Goal: Information Seeking & Learning: Check status

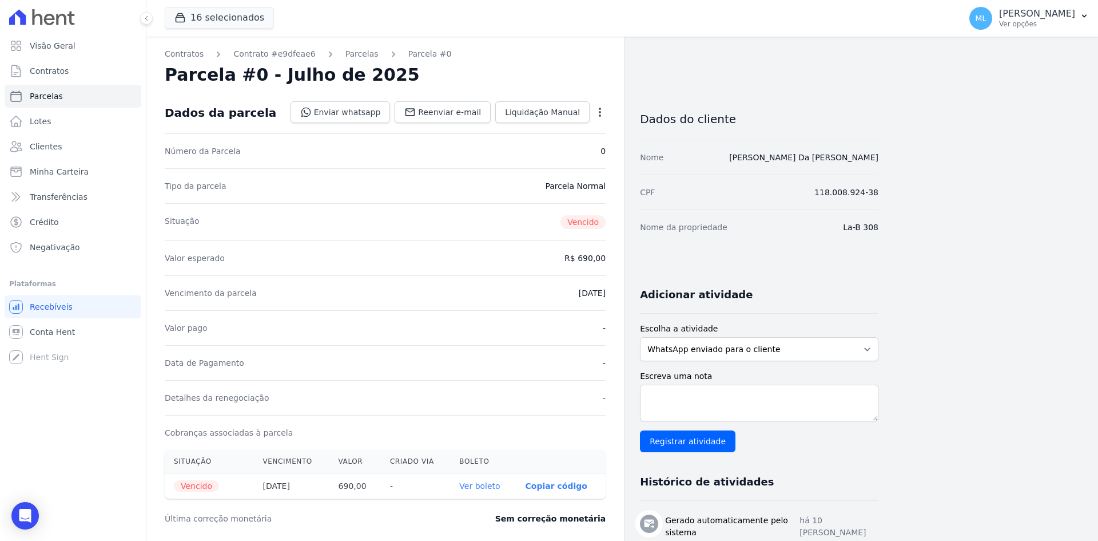
click at [77, 158] on ul "Visão Geral Contratos [GEOGRAPHIC_DATA] Lotes Clientes Minha Carteira Transferê…" at bounding box center [73, 146] width 137 height 224
click at [70, 142] on link "Clientes" at bounding box center [73, 146] width 137 height 23
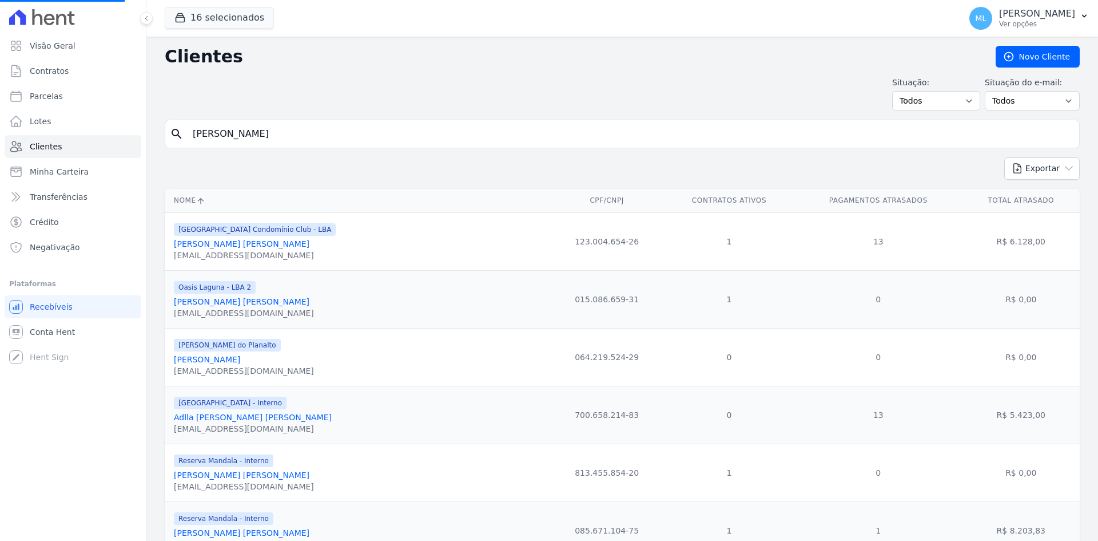
click at [337, 126] on input "[PERSON_NAME]" at bounding box center [630, 133] width 889 height 23
click at [337, 126] on input "search" at bounding box center [630, 133] width 889 height 23
type input "jan"
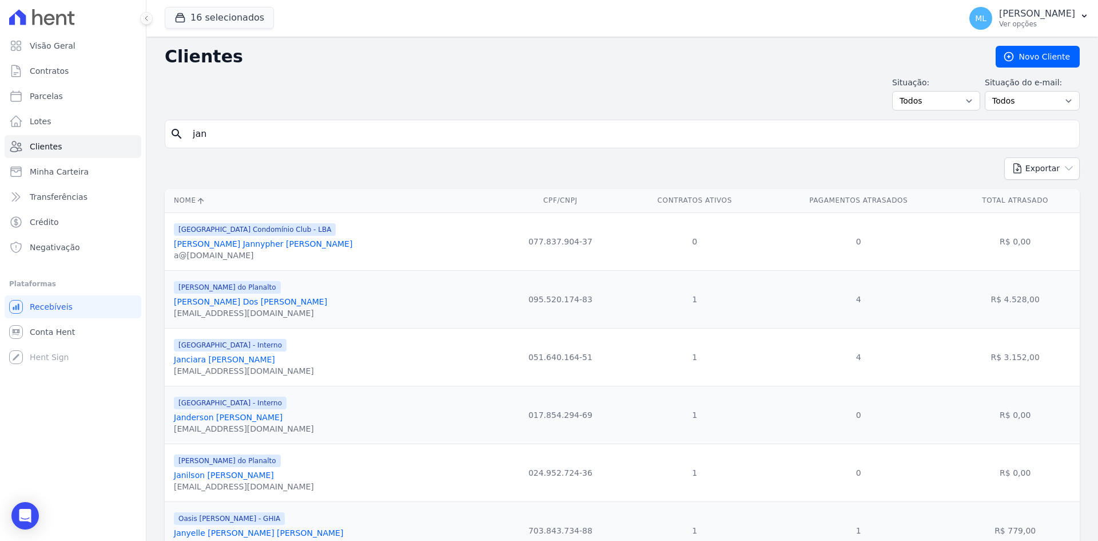
click at [337, 126] on input "jan" at bounding box center [630, 133] width 889 height 23
type input "jany"
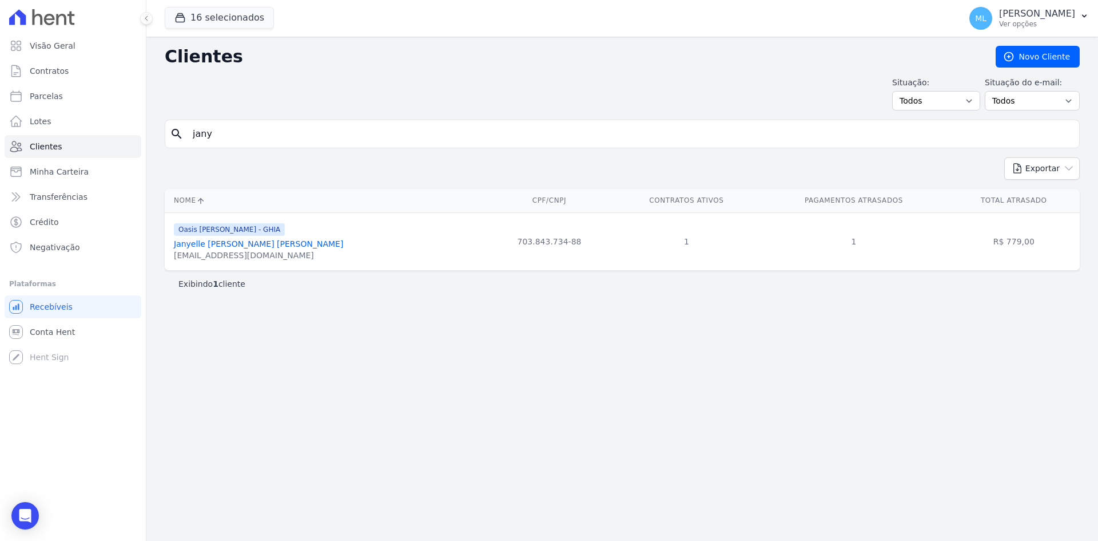
click at [280, 247] on link "Janyelle [PERSON_NAME] [PERSON_NAME]" at bounding box center [258, 243] width 169 height 9
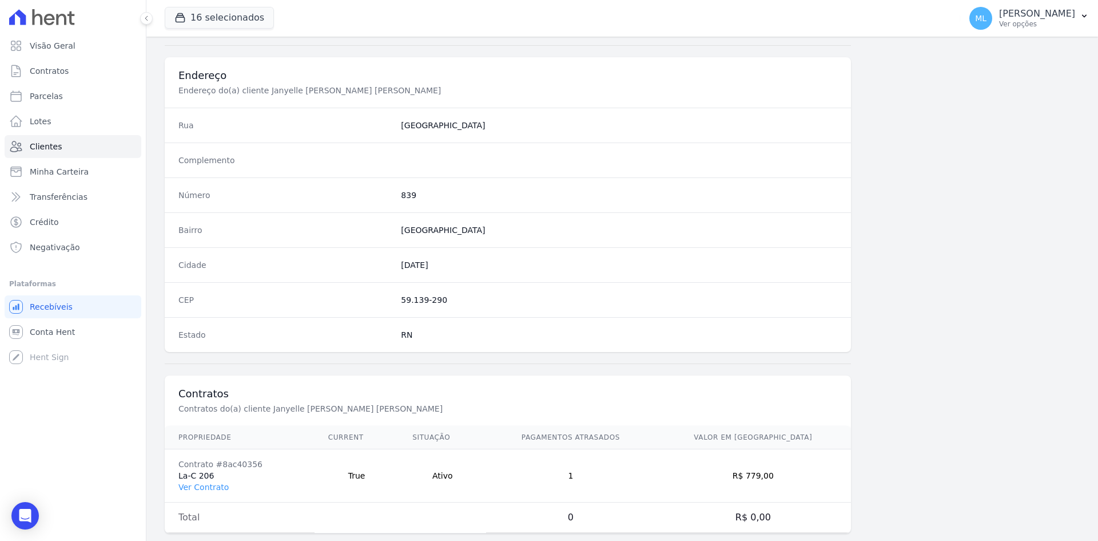
scroll to position [530, 0]
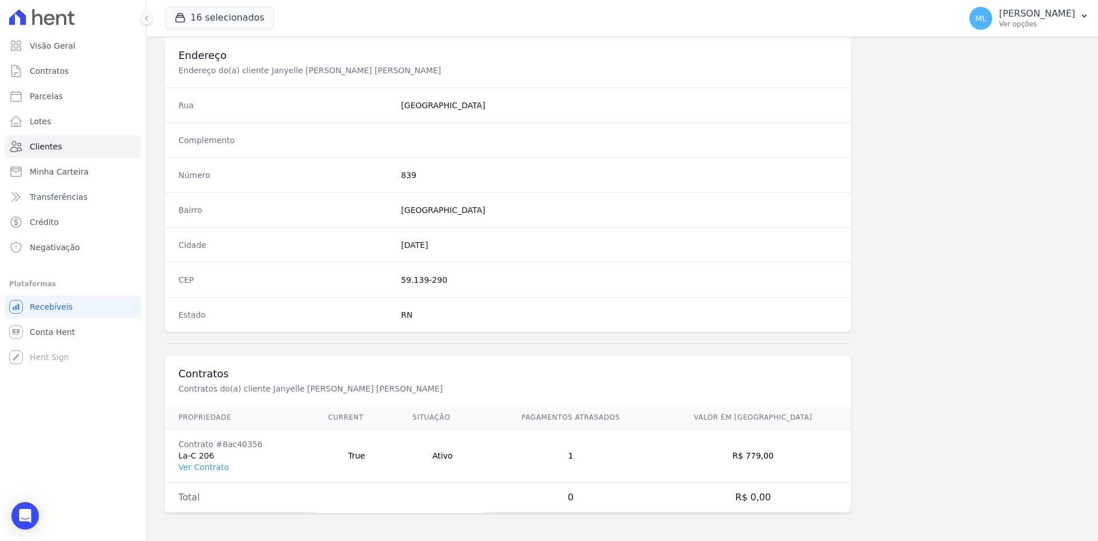
click at [209, 472] on td "Contrato #8ac40356 La-C 206 Ver Contrato" at bounding box center [240, 455] width 150 height 53
click at [213, 470] on link "Ver Contrato" at bounding box center [203, 466] width 50 height 9
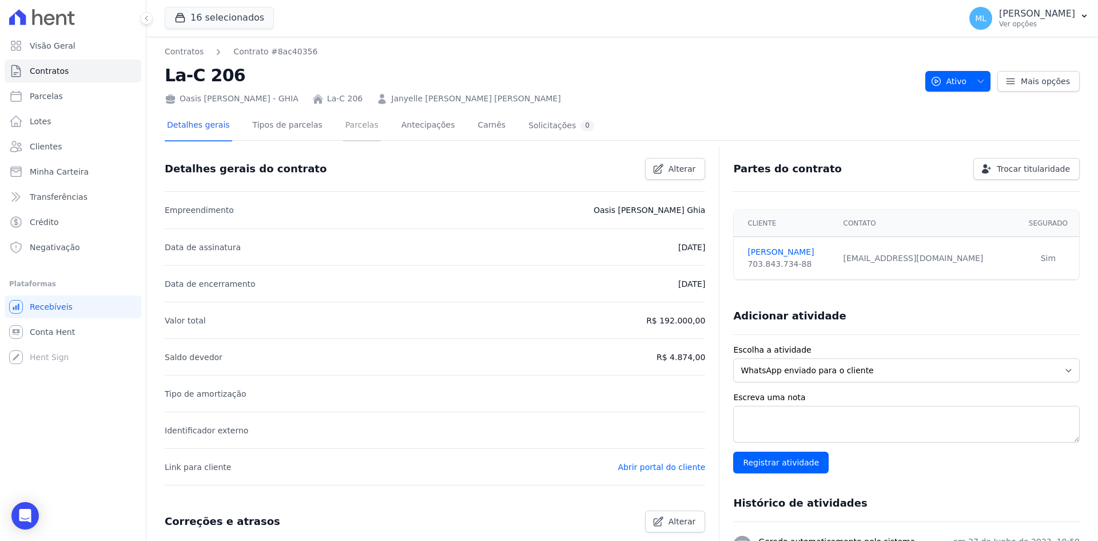
click at [343, 129] on link "Parcelas" at bounding box center [362, 126] width 38 height 30
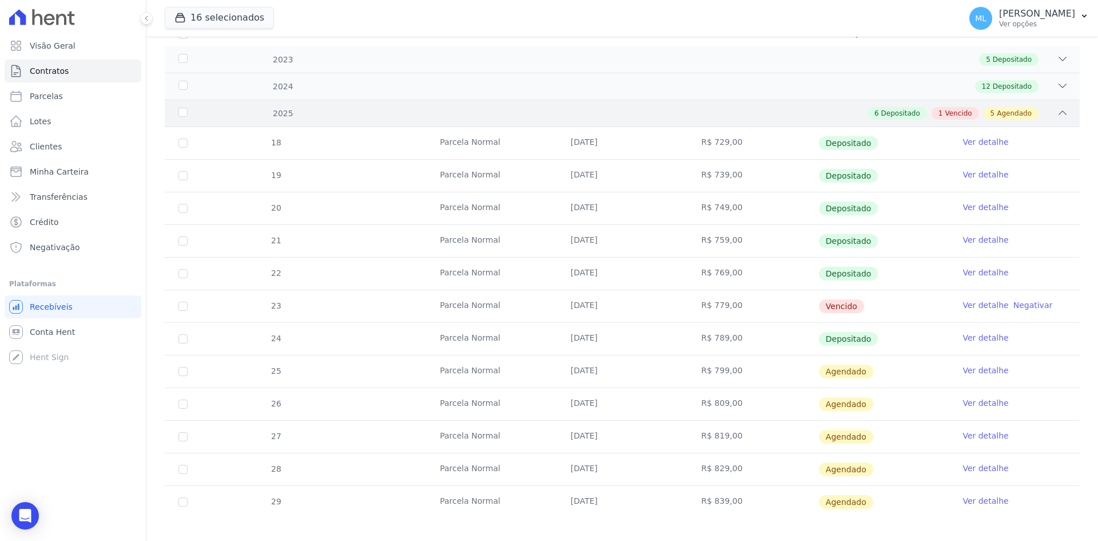
scroll to position [172, 0]
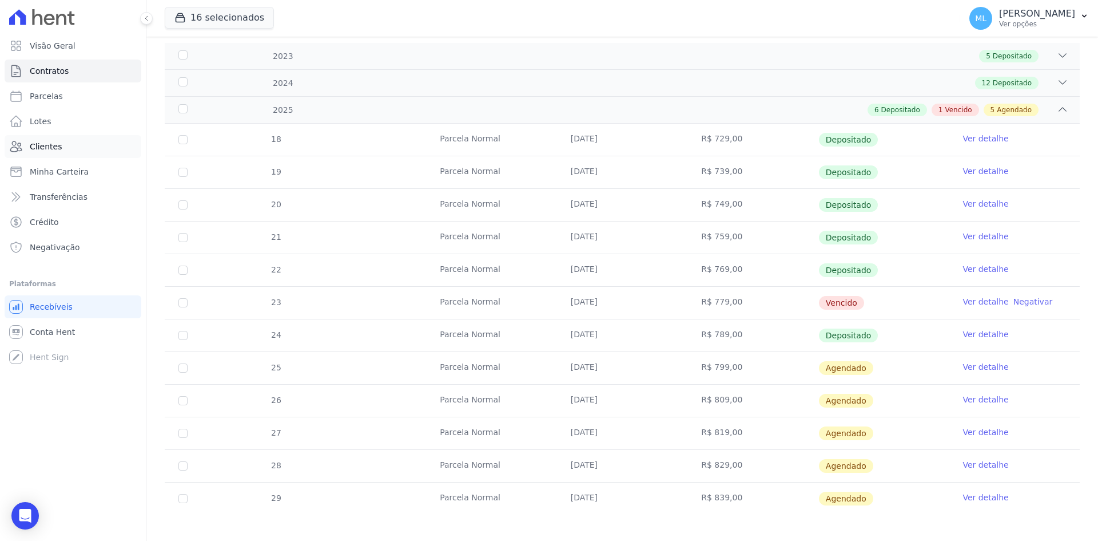
click at [70, 146] on link "Clientes" at bounding box center [73, 146] width 137 height 23
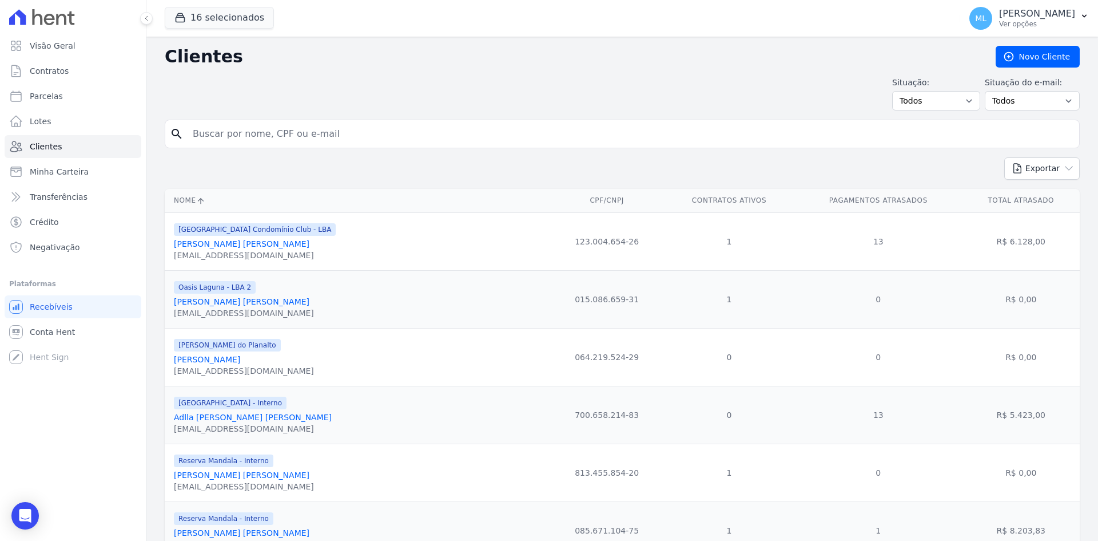
click at [311, 126] on input "search" at bounding box center [630, 133] width 889 height 23
type input "[PERSON_NAME]"
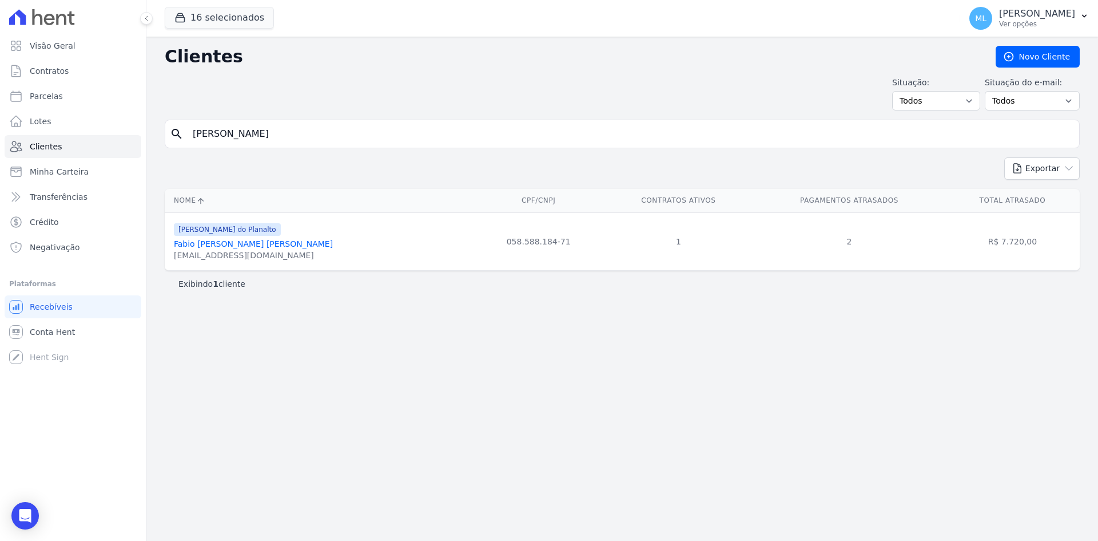
click at [271, 239] on link "Fabio [PERSON_NAME] [PERSON_NAME]" at bounding box center [253, 243] width 159 height 9
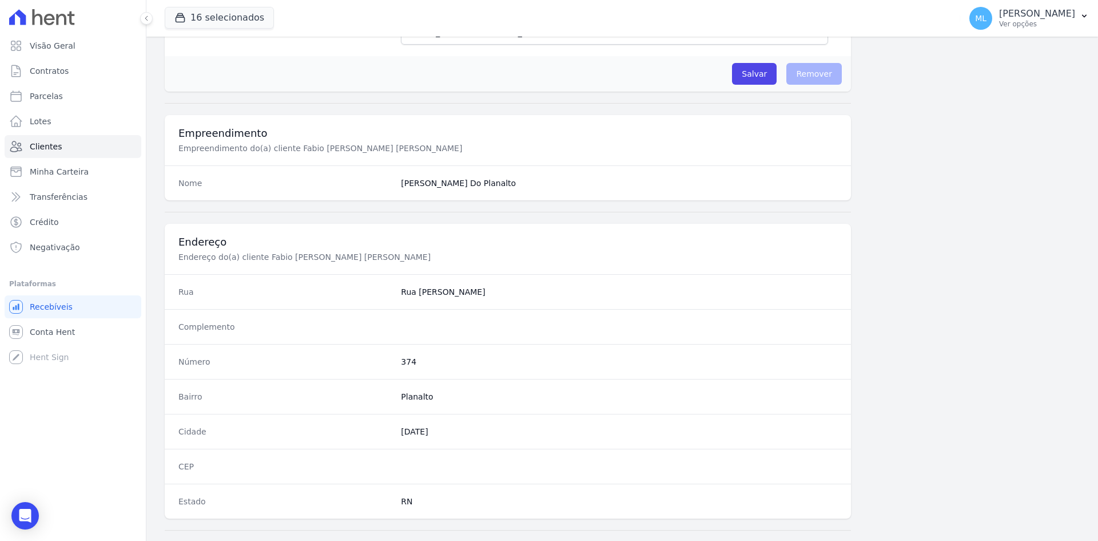
scroll to position [530, 0]
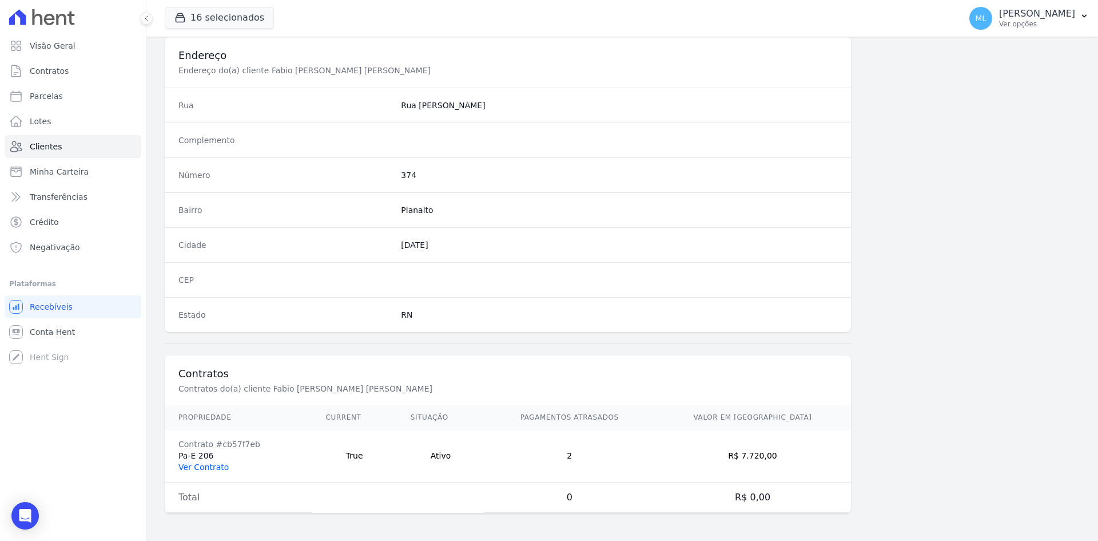
click at [213, 469] on link "Ver Contrato" at bounding box center [203, 466] width 50 height 9
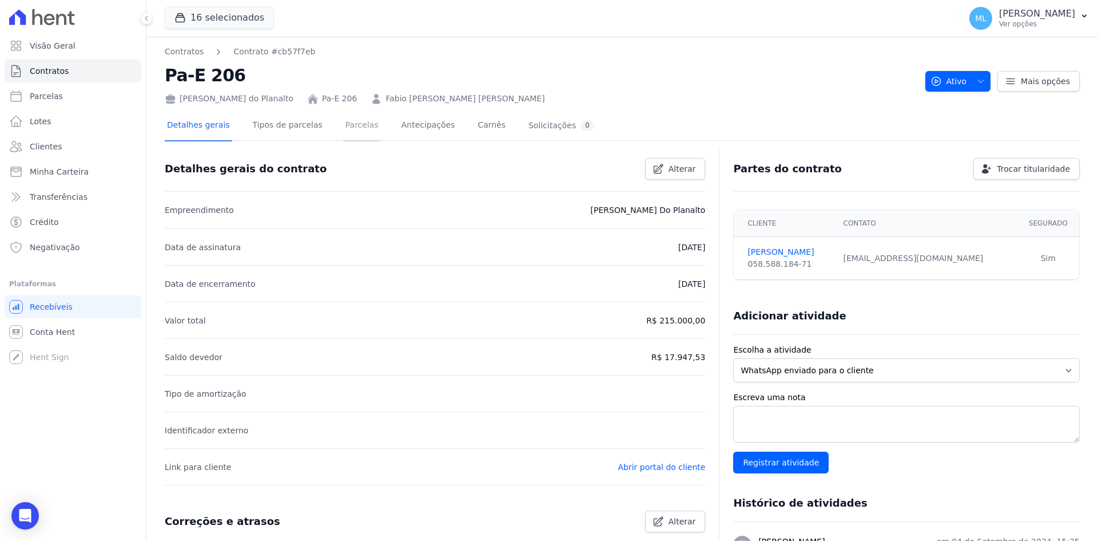
click at [343, 122] on link "Parcelas" at bounding box center [362, 126] width 38 height 30
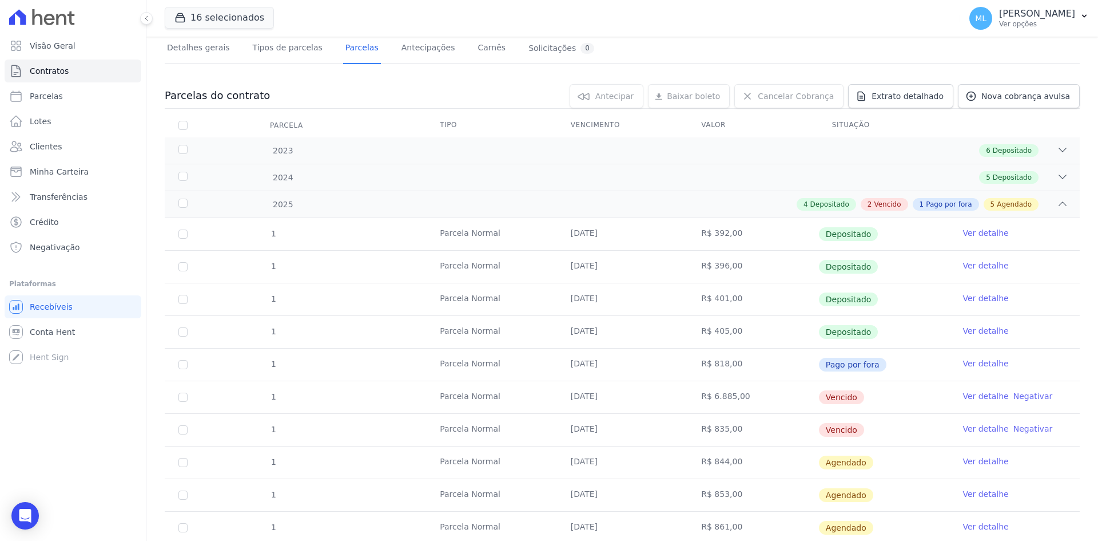
scroll to position [114, 0]
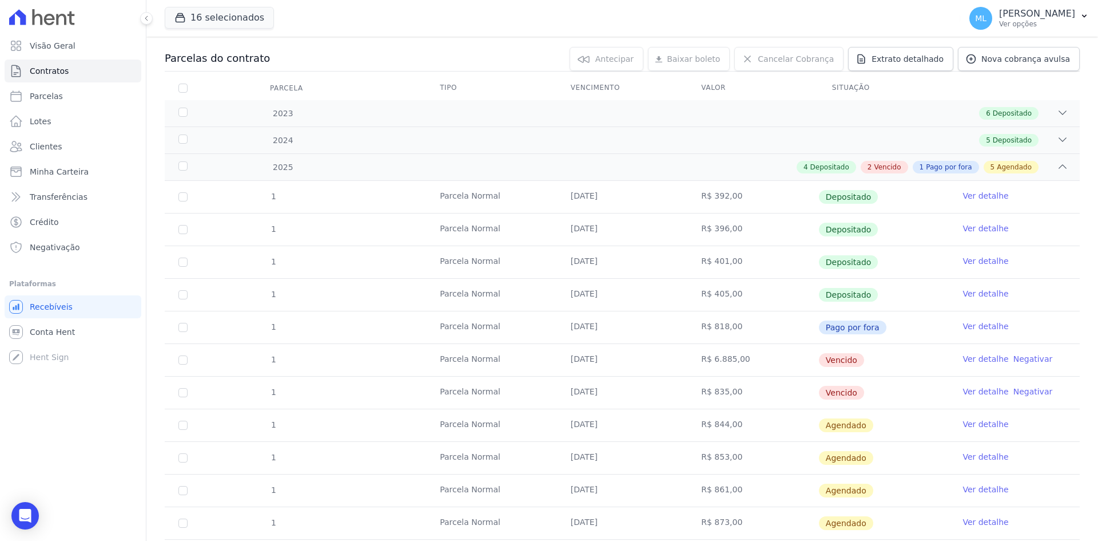
click at [985, 327] on link "Ver detalhe" at bounding box center [986, 325] width 46 height 11
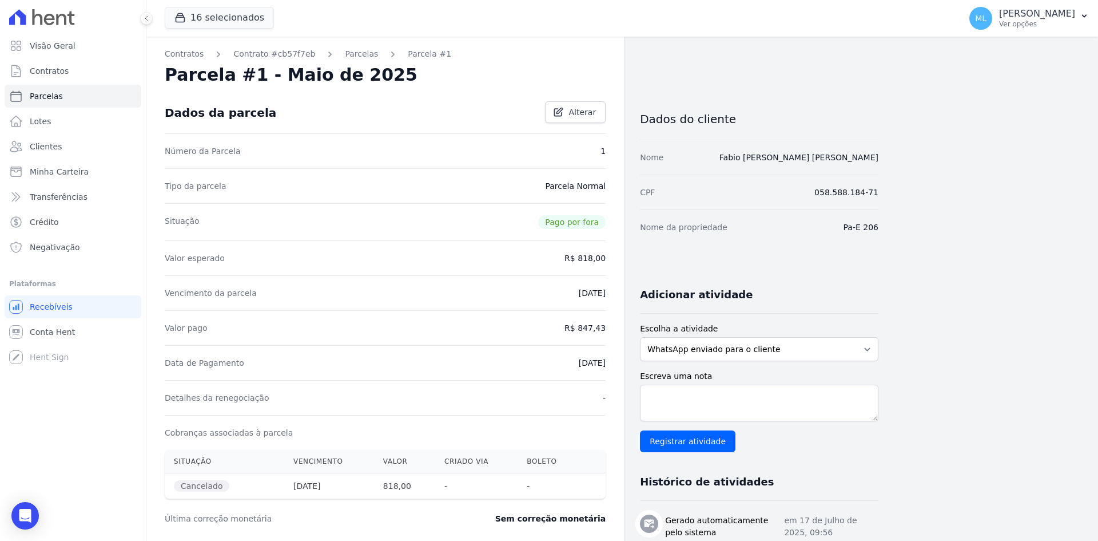
scroll to position [57, 0]
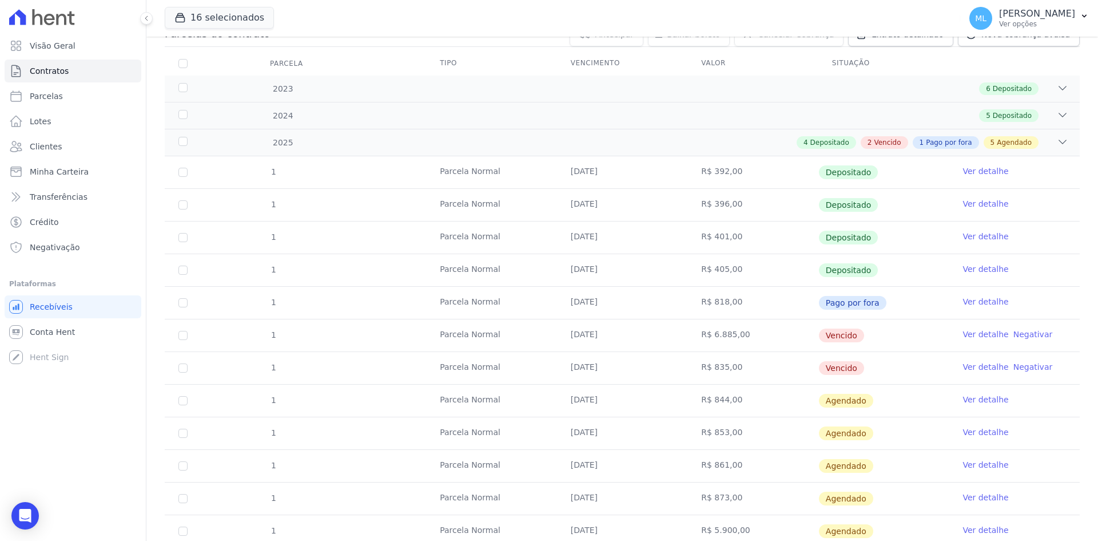
scroll to position [172, 0]
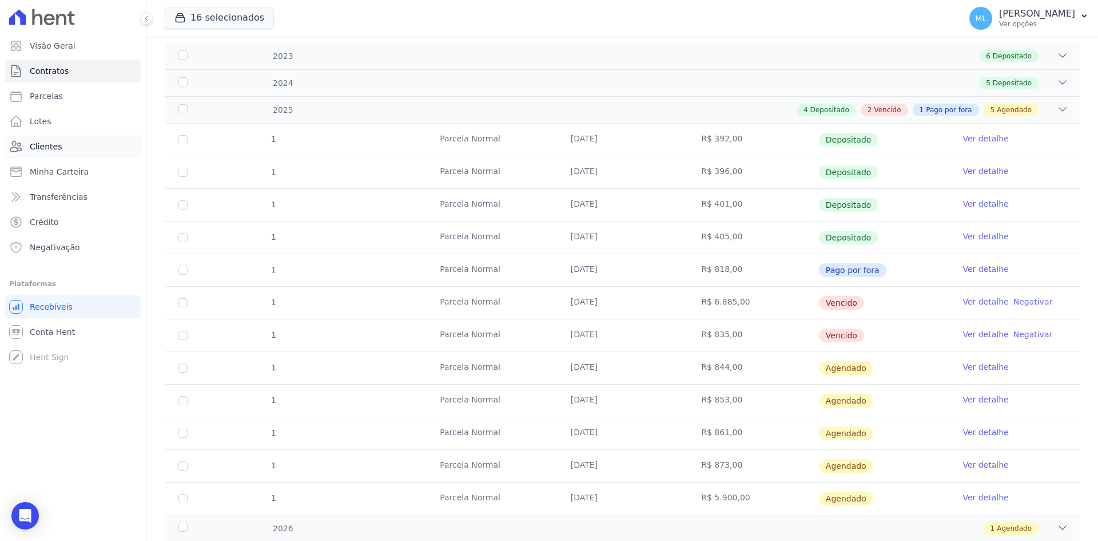
click at [64, 155] on link "Clientes" at bounding box center [73, 146] width 137 height 23
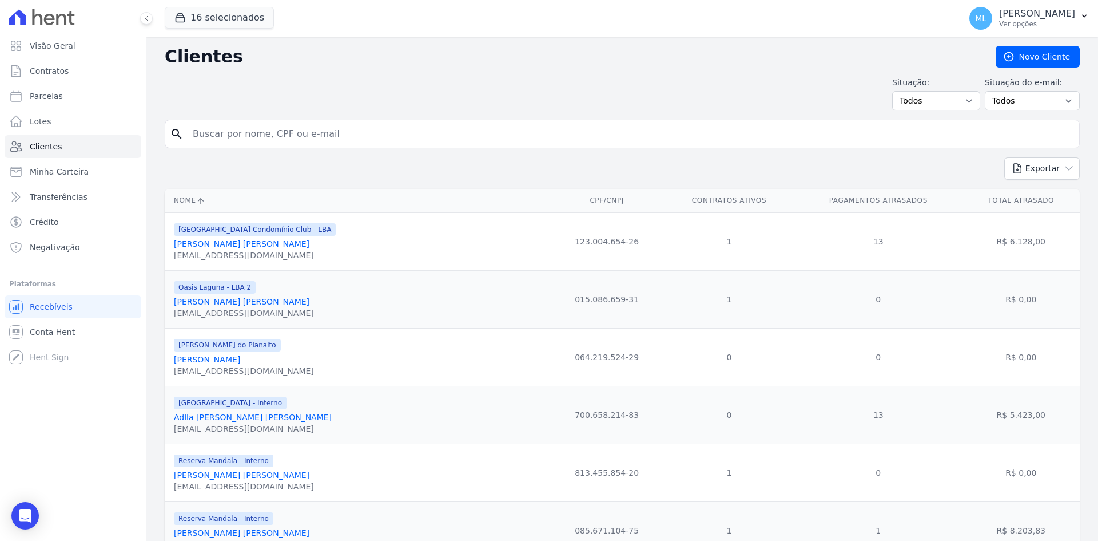
click at [328, 130] on input "search" at bounding box center [630, 133] width 889 height 23
type input "[PERSON_NAME]"
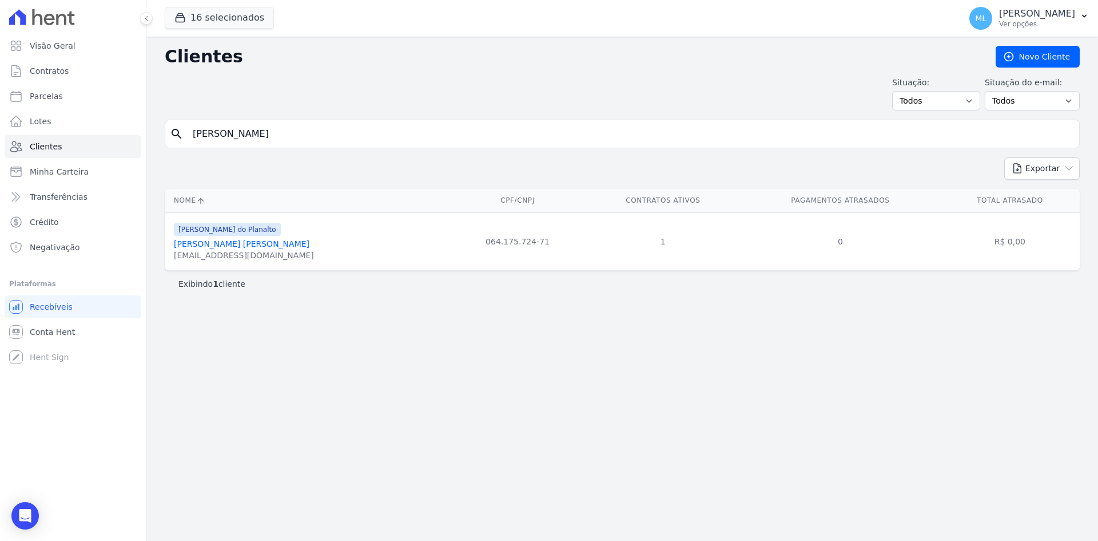
click at [292, 244] on link "[PERSON_NAME] [PERSON_NAME]" at bounding box center [242, 243] width 136 height 9
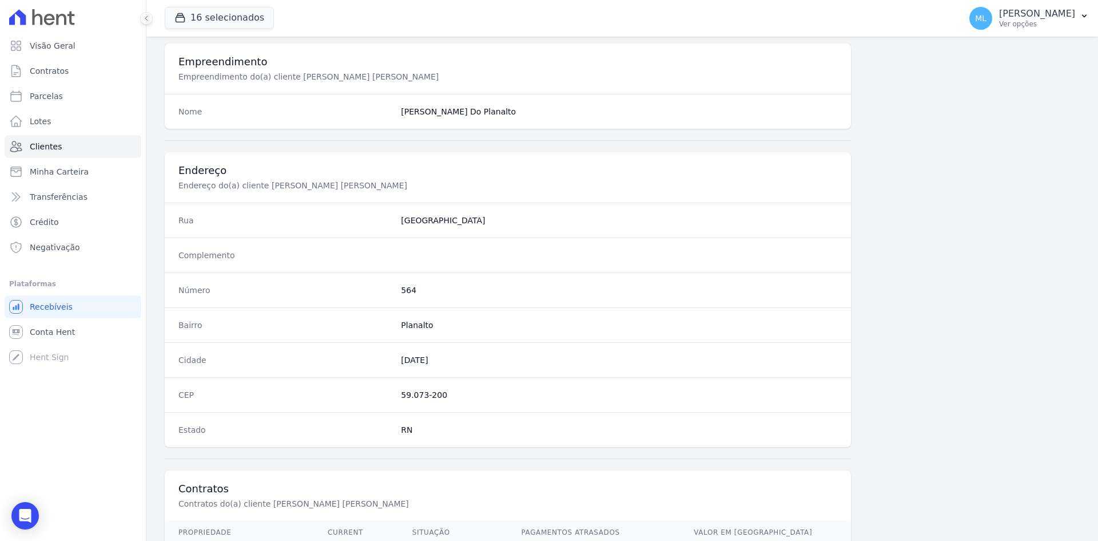
scroll to position [530, 0]
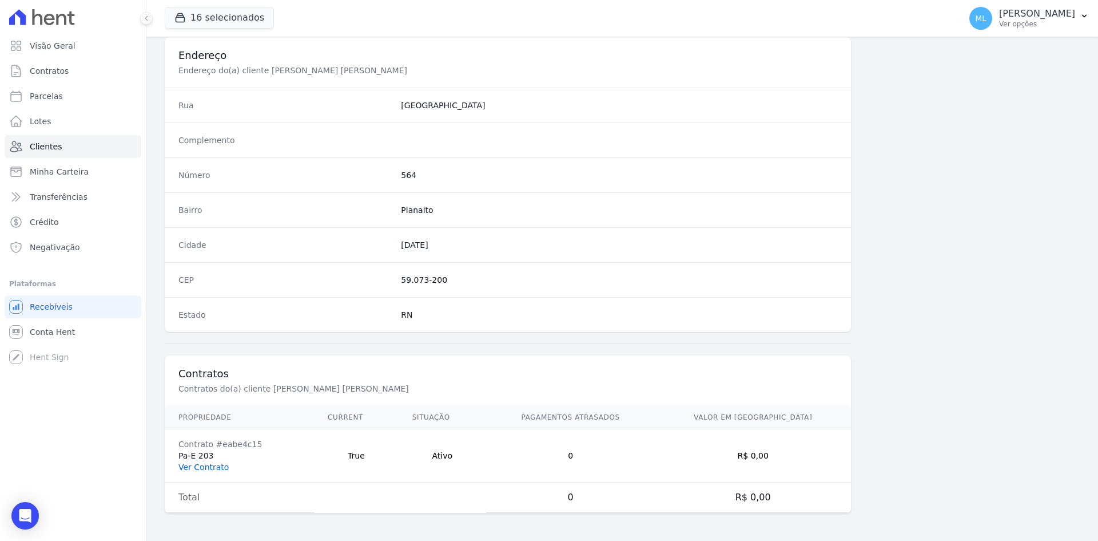
click at [212, 471] on link "Ver Contrato" at bounding box center [203, 466] width 50 height 9
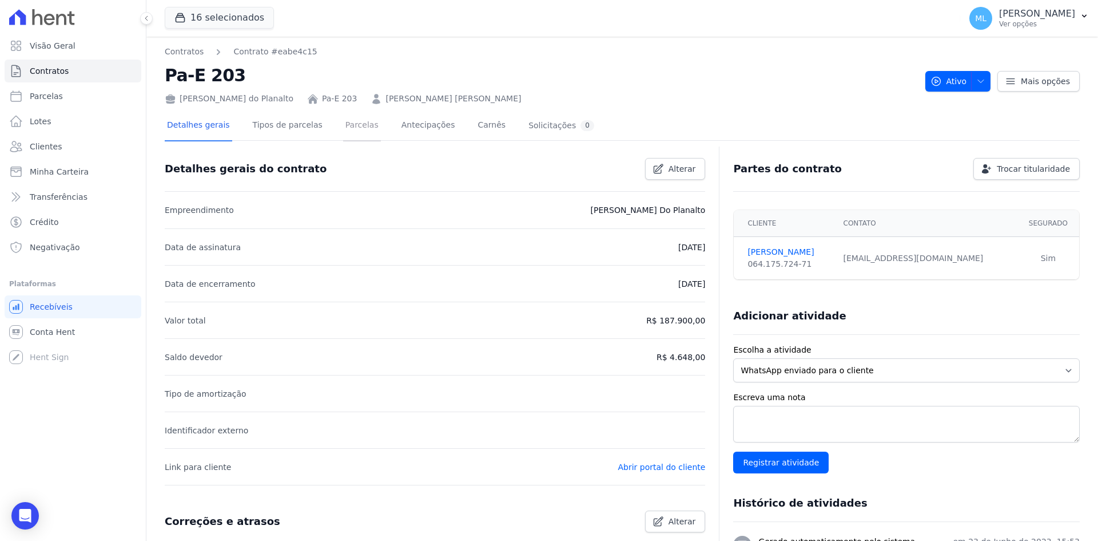
click at [348, 136] on link "Parcelas" at bounding box center [362, 126] width 38 height 30
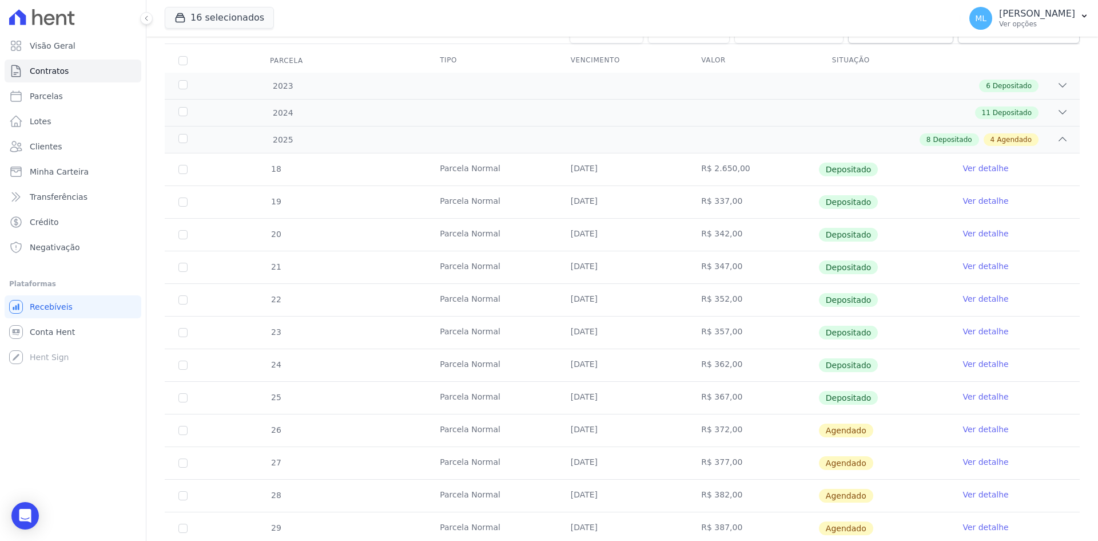
scroll to position [114, 0]
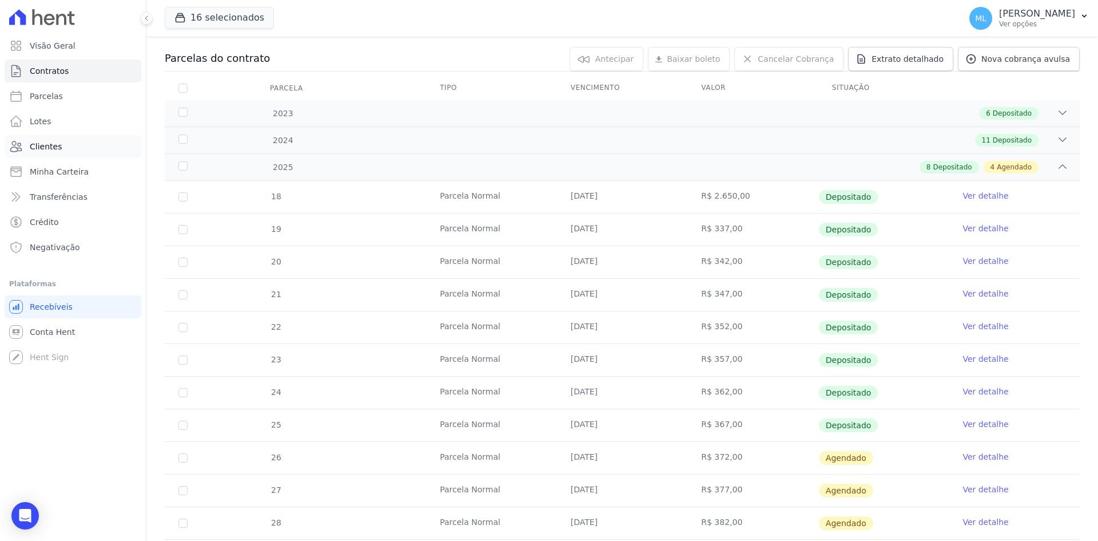
click at [54, 142] on span "Clientes" at bounding box center [46, 146] width 32 height 11
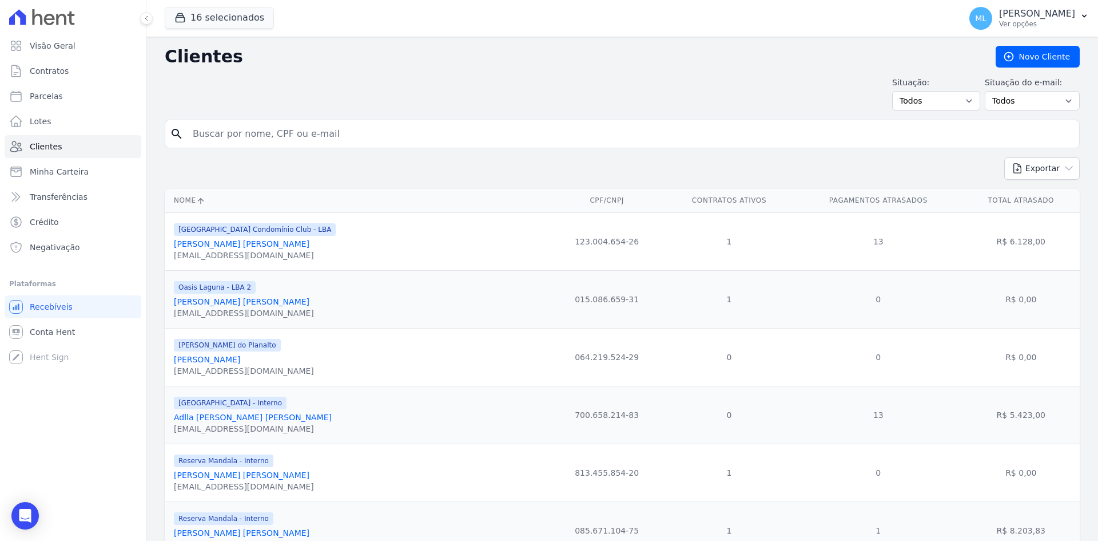
click at [367, 134] on input "search" at bounding box center [630, 133] width 889 height 23
type input "[PERSON_NAME]"
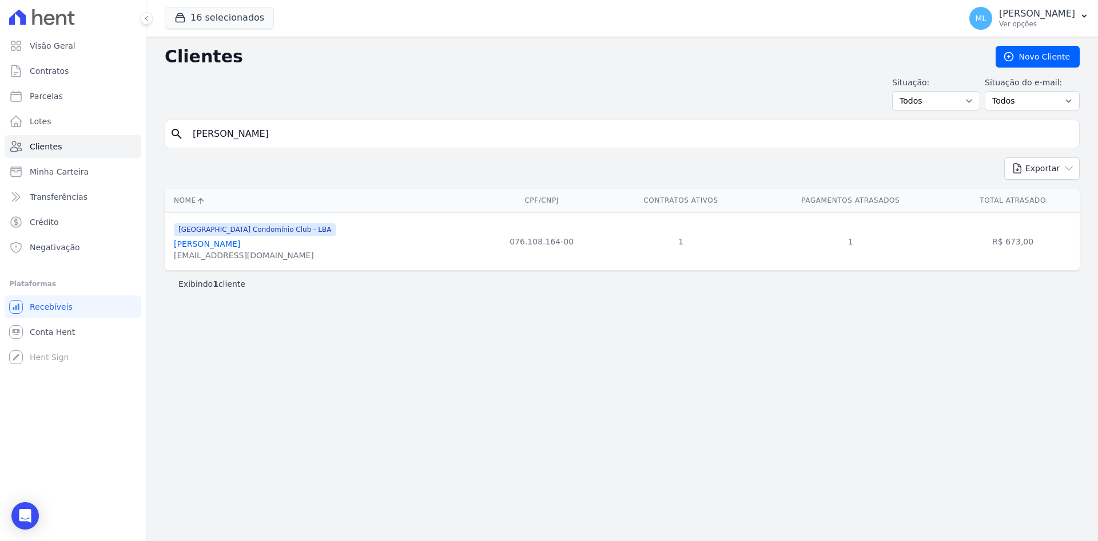
click at [240, 243] on link "[PERSON_NAME]" at bounding box center [207, 243] width 66 height 9
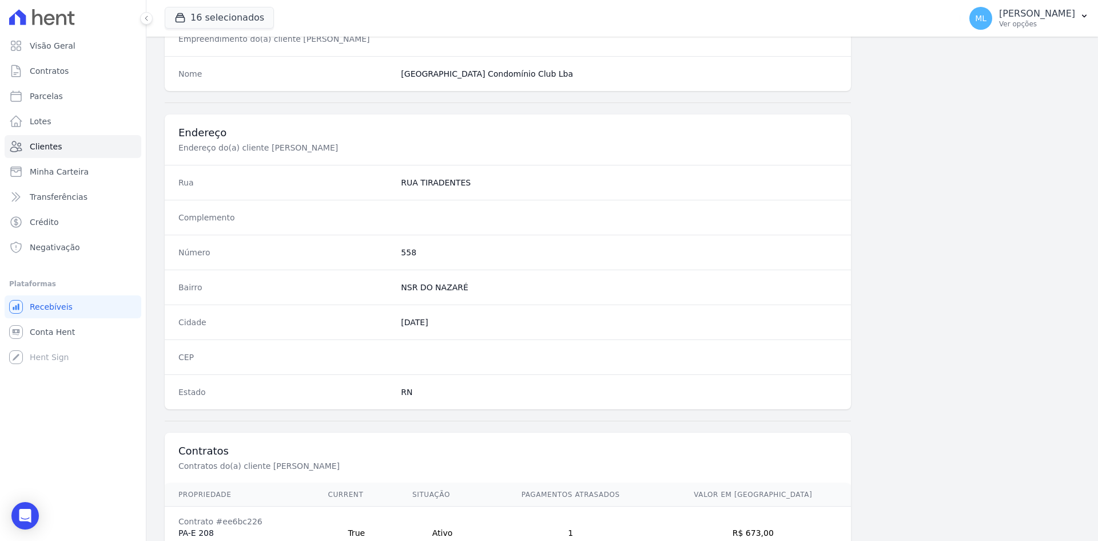
scroll to position [530, 0]
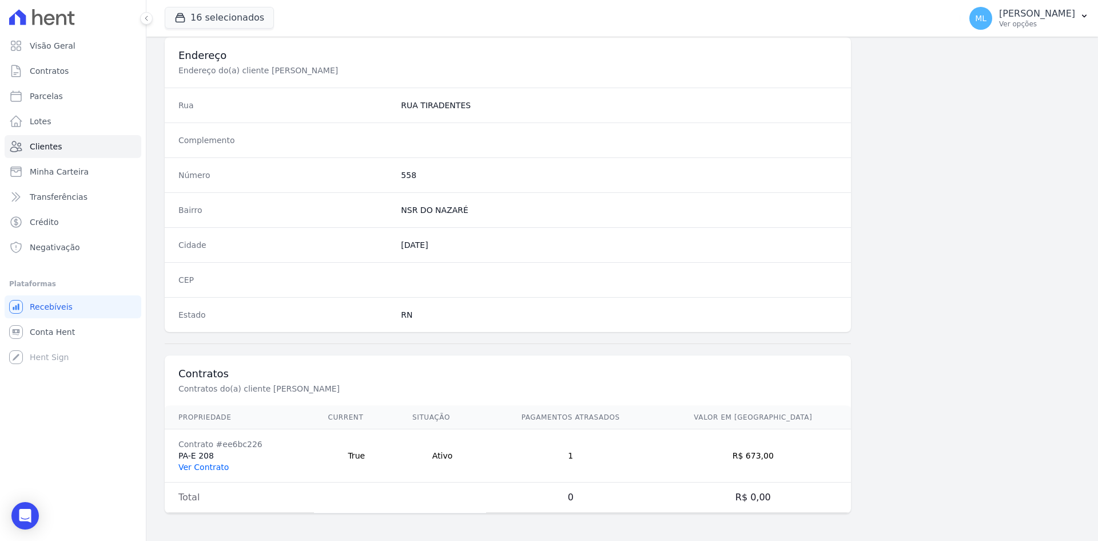
click at [194, 468] on link "Ver Contrato" at bounding box center [203, 466] width 50 height 9
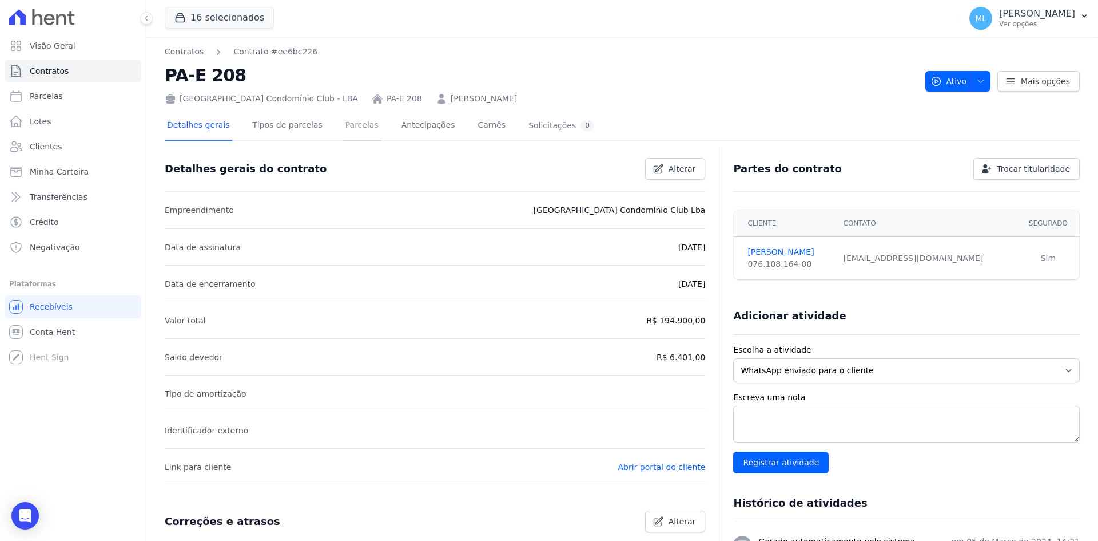
click at [356, 125] on link "Parcelas" at bounding box center [362, 126] width 38 height 30
click at [344, 129] on link "Parcelas" at bounding box center [362, 126] width 38 height 30
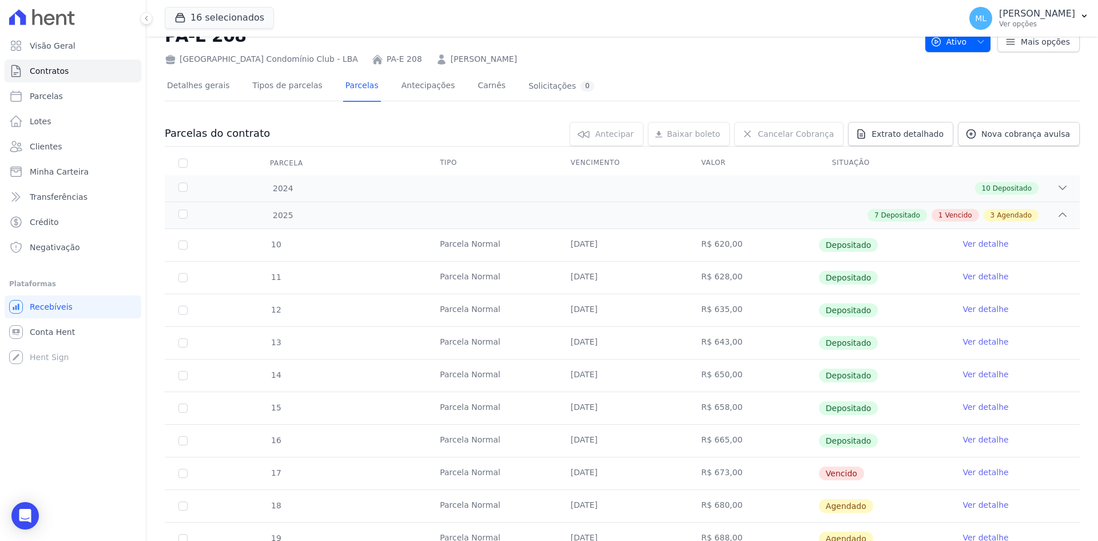
scroll to position [57, 0]
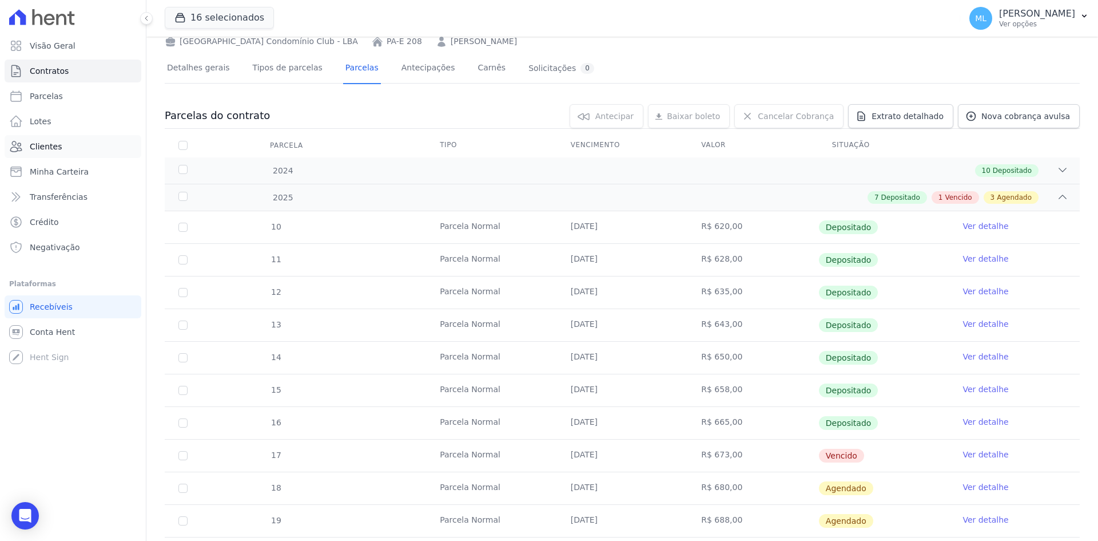
click at [85, 137] on link "Clientes" at bounding box center [73, 146] width 137 height 23
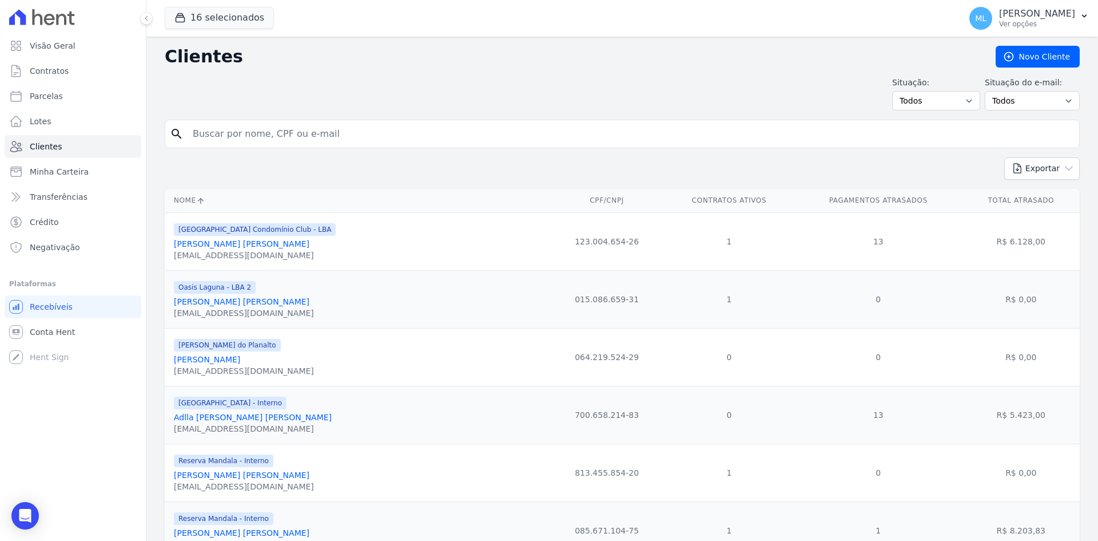
click at [287, 136] on input "search" at bounding box center [630, 133] width 889 height 23
type input "[PERSON_NAME]"
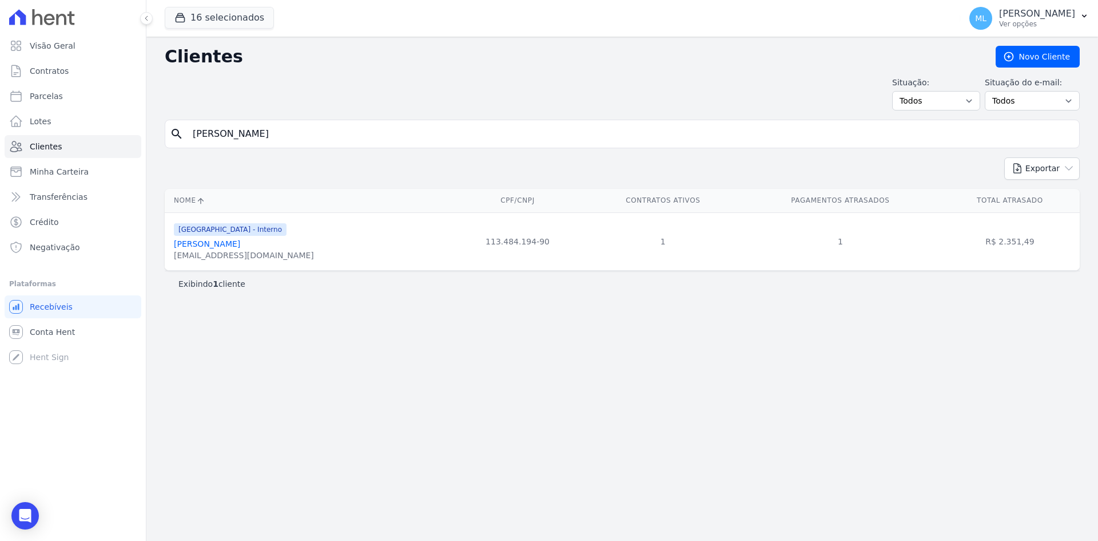
click at [237, 242] on link "[PERSON_NAME]" at bounding box center [207, 243] width 66 height 9
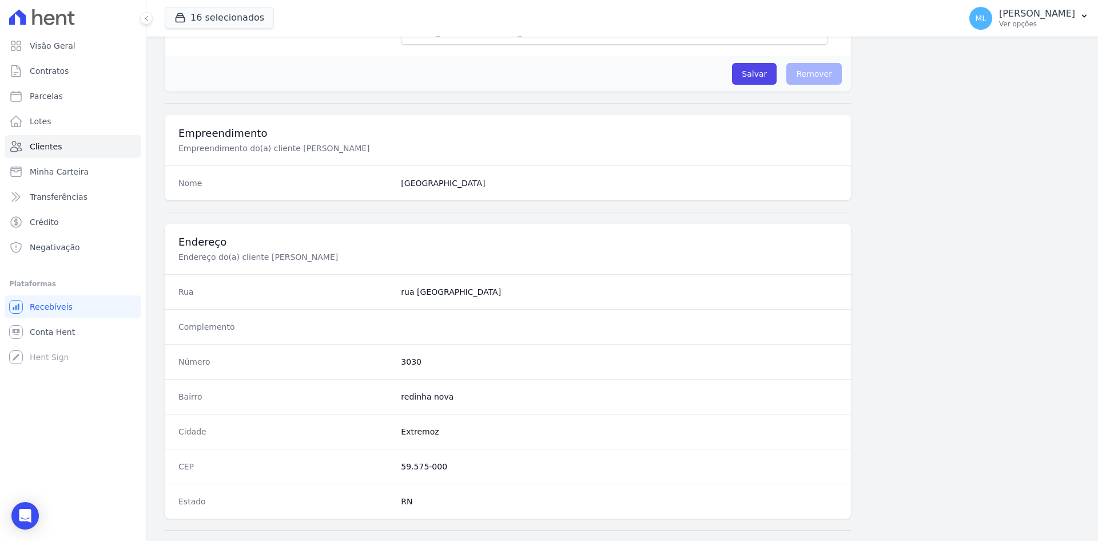
scroll to position [530, 0]
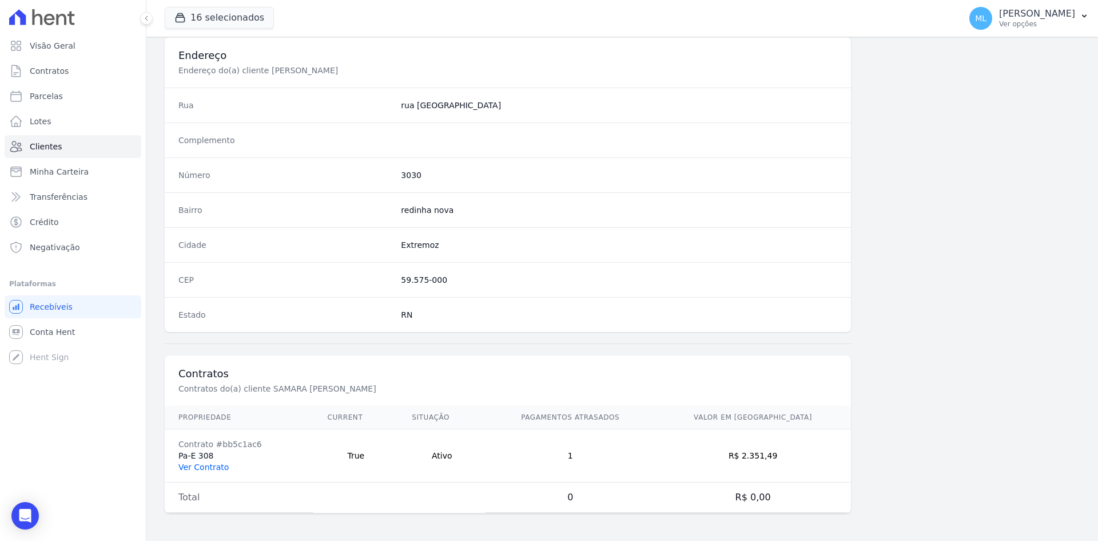
click at [210, 468] on link "Ver Contrato" at bounding box center [203, 466] width 50 height 9
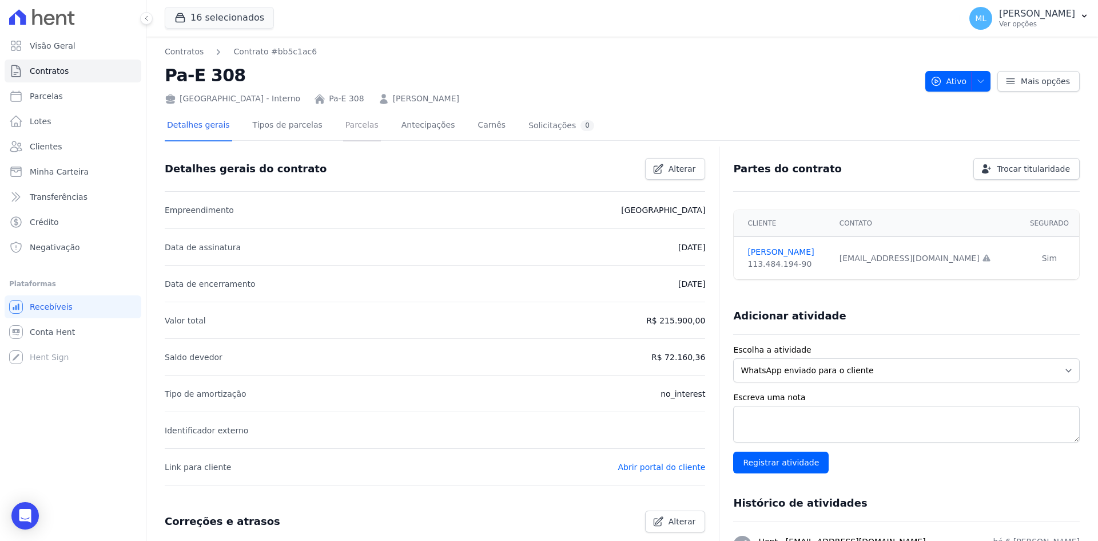
click at [343, 132] on link "Parcelas" at bounding box center [362, 126] width 38 height 30
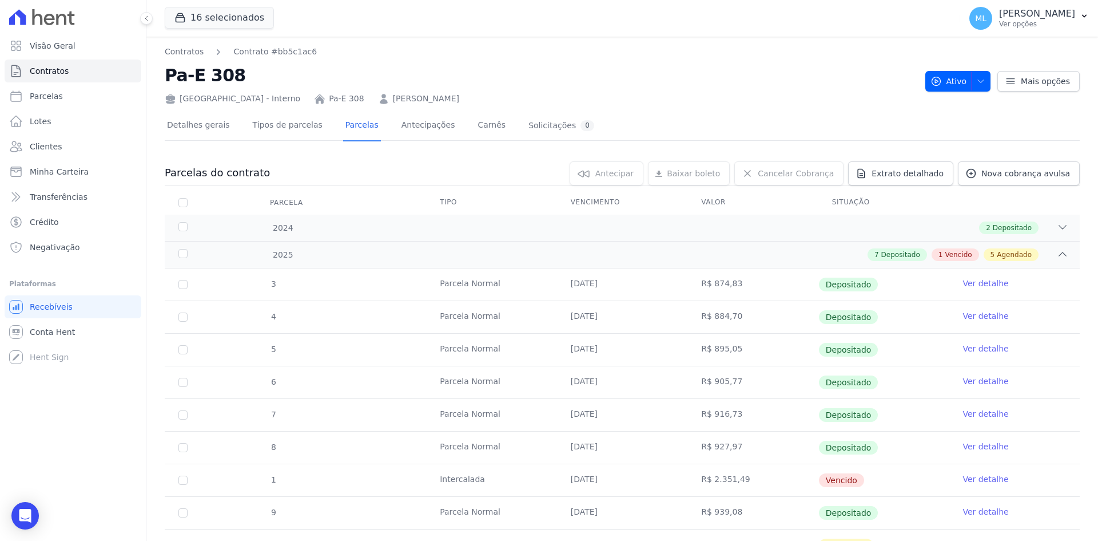
click at [433, 98] on link "[PERSON_NAME]" at bounding box center [426, 99] width 66 height 12
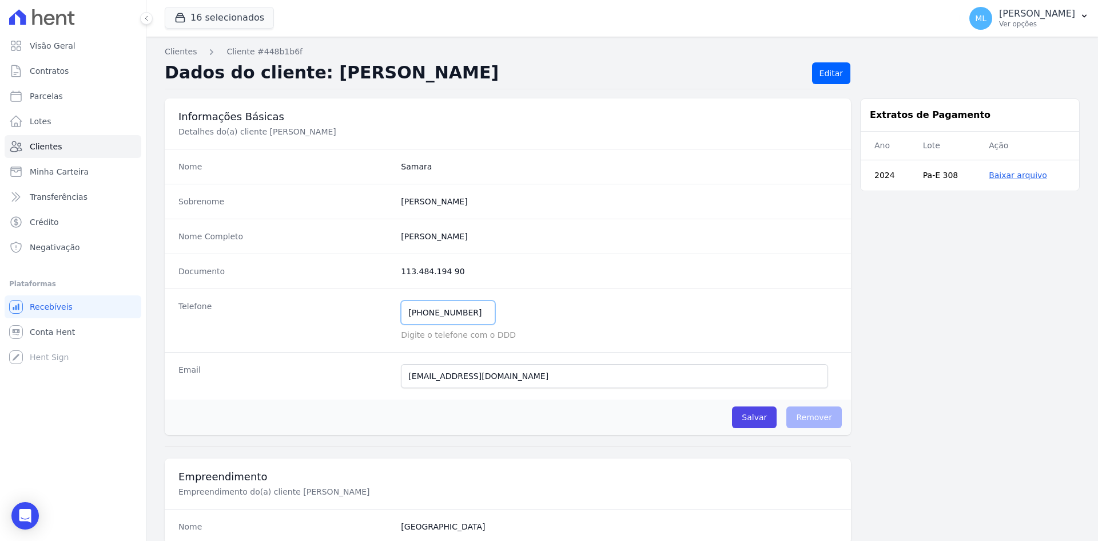
drag, startPoint x: 469, startPoint y: 311, endPoint x: 348, endPoint y: 299, distance: 121.9
click at [349, 310] on div "Telefone [PHONE_NUMBER] Mensagem de SMS ainda não enviada.. Mensagem de [PERSON…" at bounding box center [508, 320] width 686 height 64
